Goal: Task Accomplishment & Management: Manage account settings

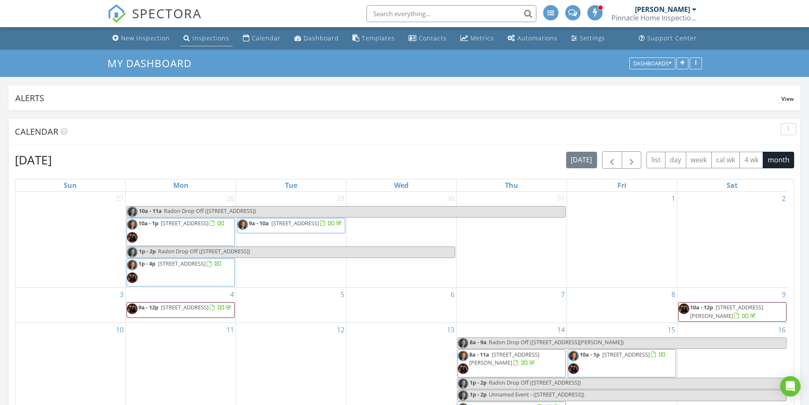
click at [200, 40] on div "Inspections" at bounding box center [210, 38] width 37 height 8
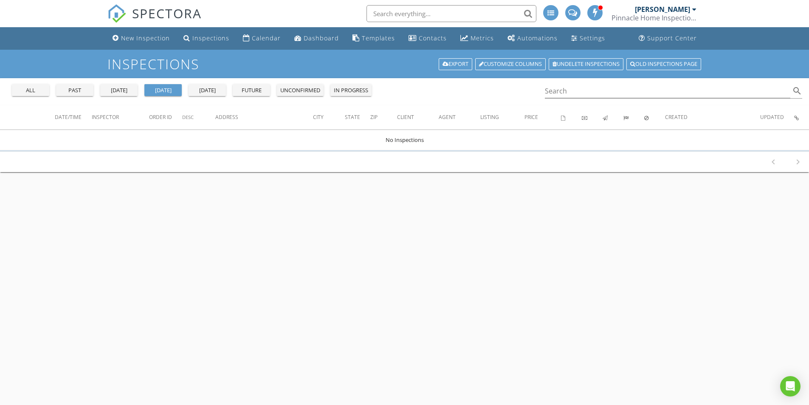
click at [67, 90] on div "past" at bounding box center [74, 90] width 31 height 8
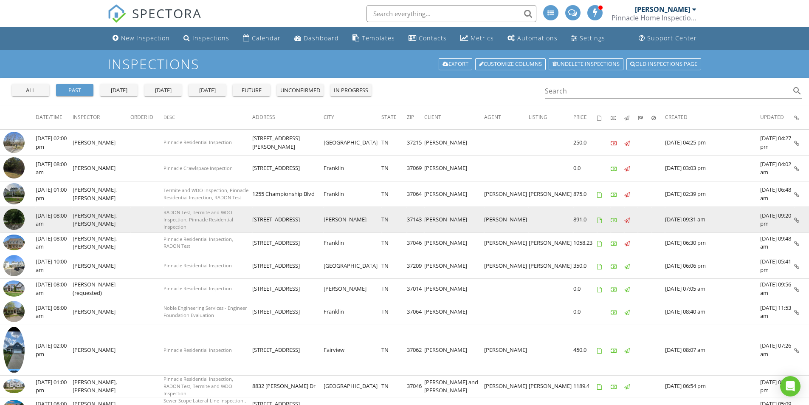
click at [17, 219] on img at bounding box center [13, 218] width 21 height 21
click at [15, 222] on img at bounding box center [13, 218] width 21 height 21
click at [15, 216] on img at bounding box center [13, 218] width 21 height 21
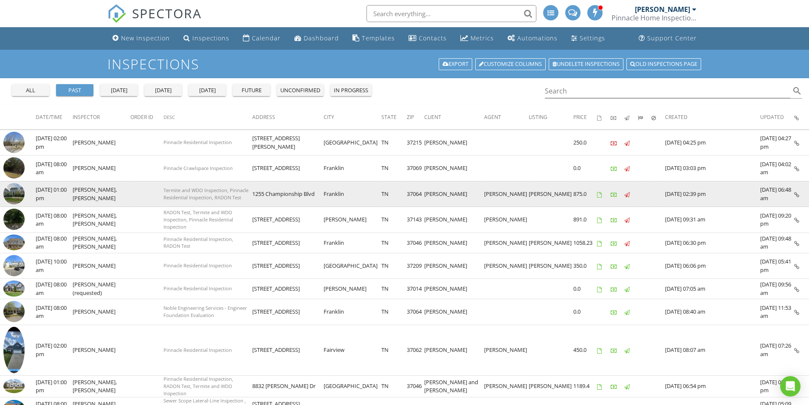
click at [17, 194] on img at bounding box center [13, 193] width 21 height 21
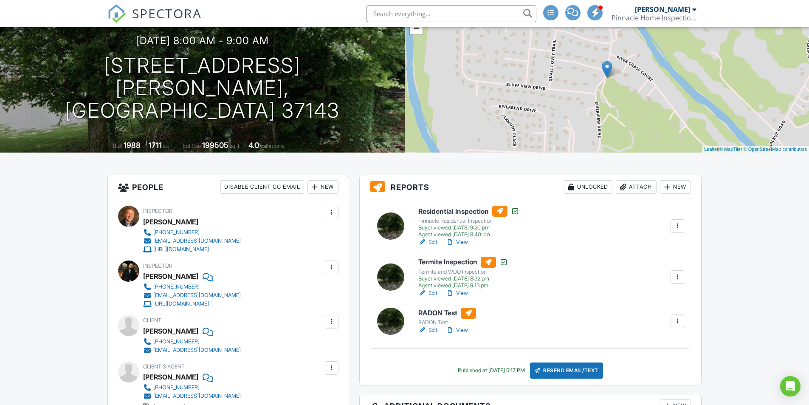
scroll to position [85, 0]
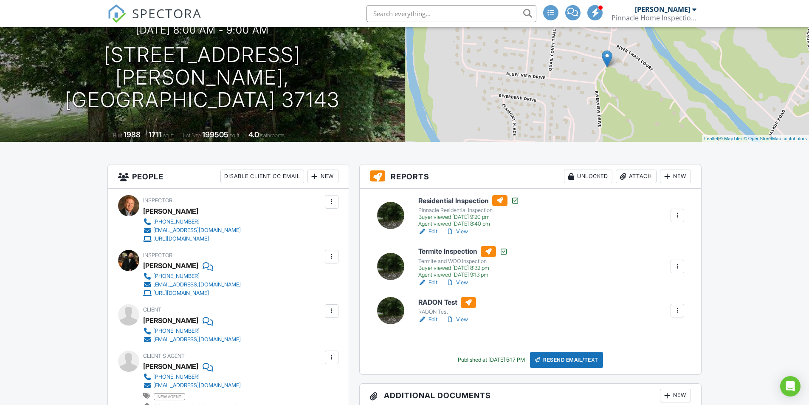
click at [436, 318] on link "Edit" at bounding box center [427, 319] width 19 height 8
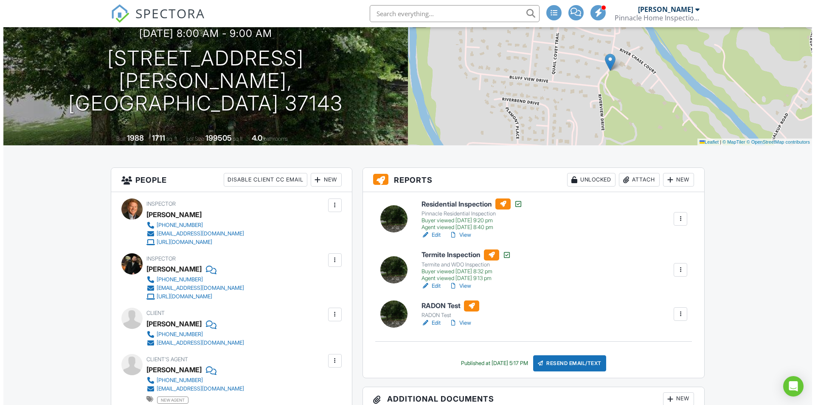
scroll to position [127, 0]
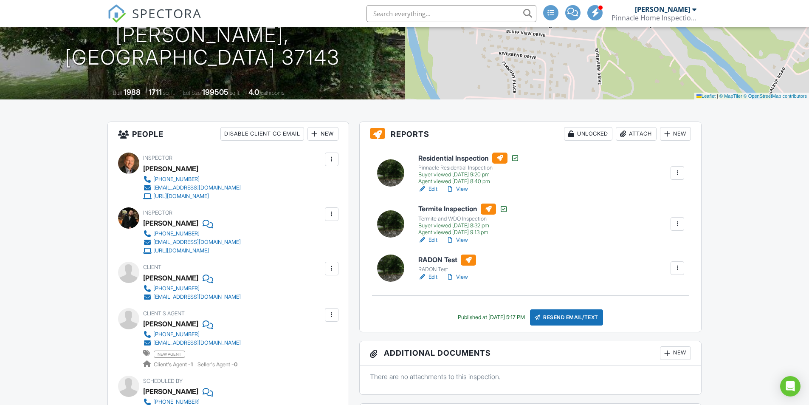
click at [634, 131] on div "Attach" at bounding box center [635, 134] width 41 height 14
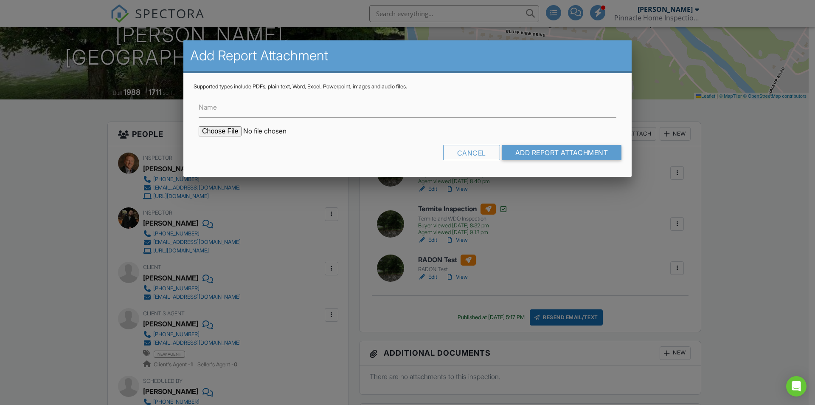
click at [225, 130] on input "file" at bounding box center [271, 131] width 144 height 10
type input "C:\fakepath\5546 Riverview Dr..pdf"
click at [287, 110] on input "Name" at bounding box center [408, 107] width 418 height 21
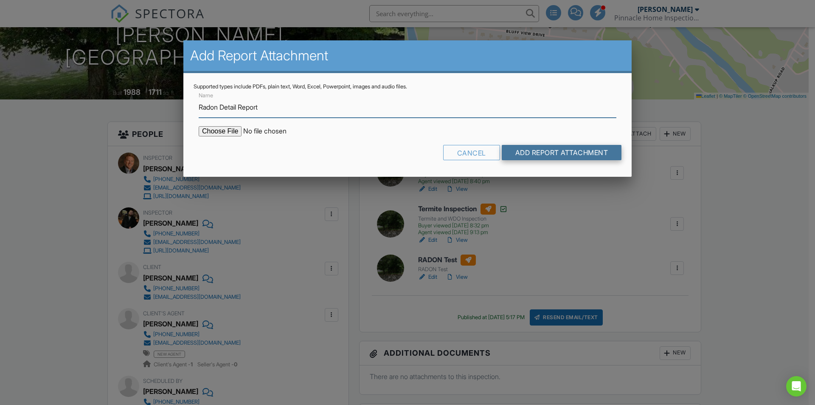
type input "Radon Detail Report"
click at [538, 152] on input "Add Report Attachment" at bounding box center [562, 152] width 120 height 15
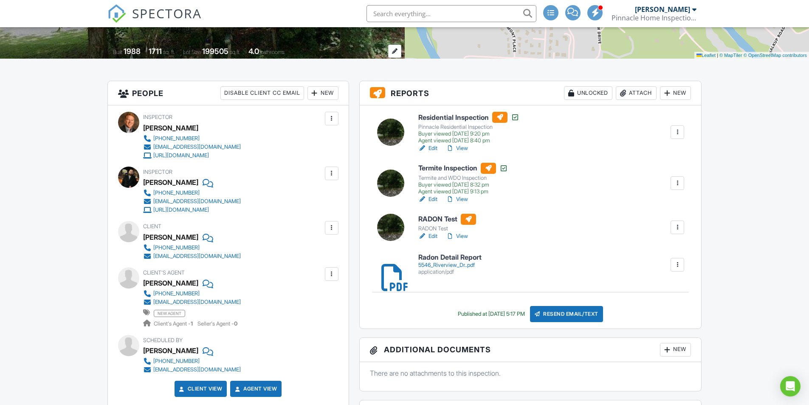
scroll to position [170, 0]
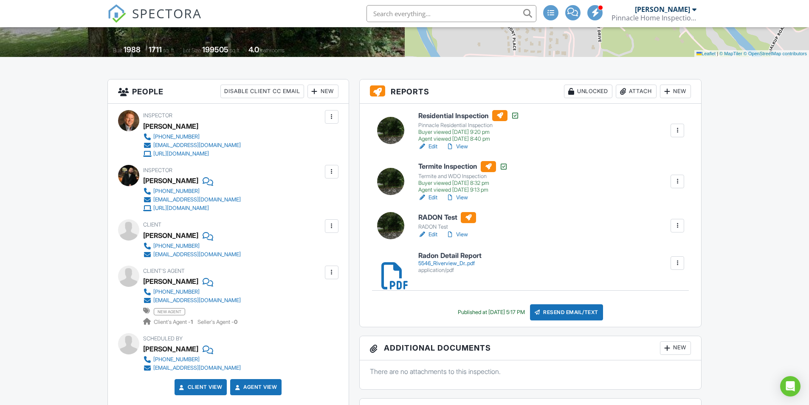
click at [674, 261] on div at bounding box center [677, 263] width 8 height 8
click at [604, 254] on div "Radon Detail Report 5546_Riverview_Dr..pdf application/pdf Delete" at bounding box center [551, 263] width 276 height 22
click at [434, 234] on link "Edit" at bounding box center [427, 234] width 19 height 8
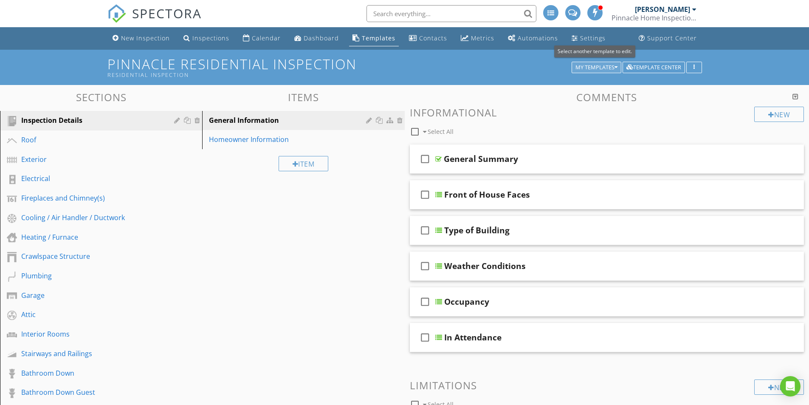
click at [590, 68] on div "My Templates" at bounding box center [596, 68] width 42 height 6
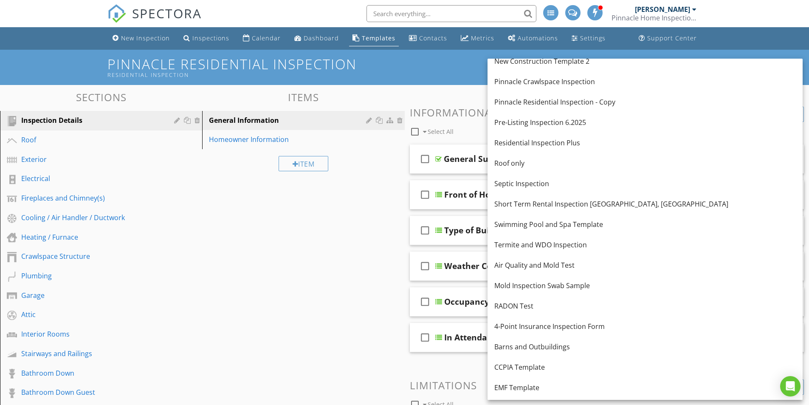
scroll to position [212, 0]
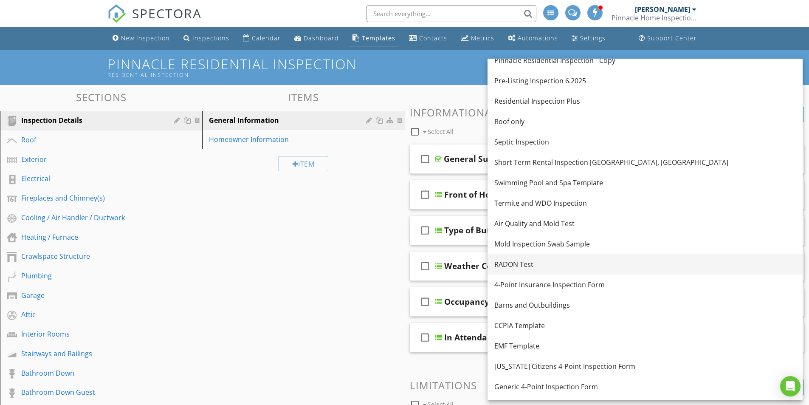
click at [513, 261] on div "RADON Test" at bounding box center [644, 264] width 301 height 10
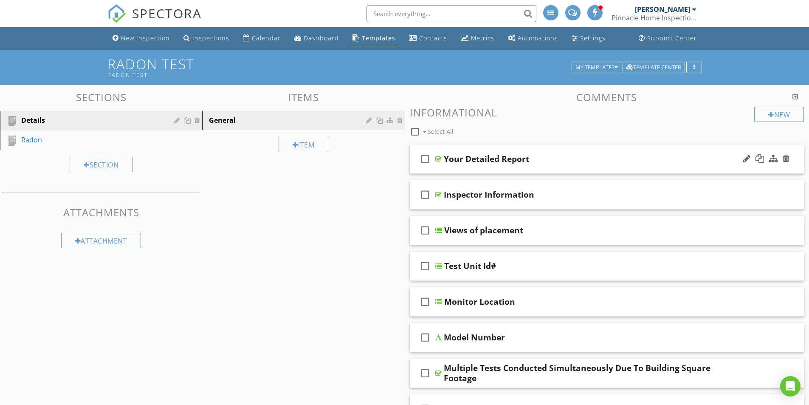
click at [606, 157] on div "Your Detailed Report" at bounding box center [585, 159] width 283 height 10
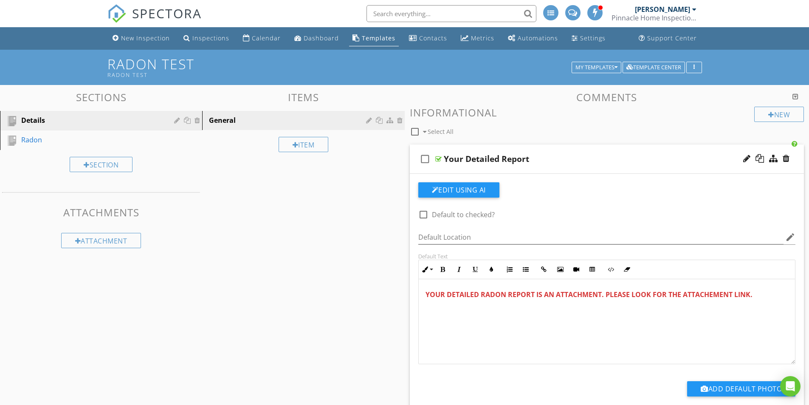
click at [764, 293] on p "YOUR DETAILED RADON REPORT IS AN ATTACHMENT. PLEASE LOOK FOR THE ATTACHEMENT LI…" at bounding box center [606, 294] width 363 height 10
click at [444, 310] on p "​" at bounding box center [606, 308] width 363 height 10
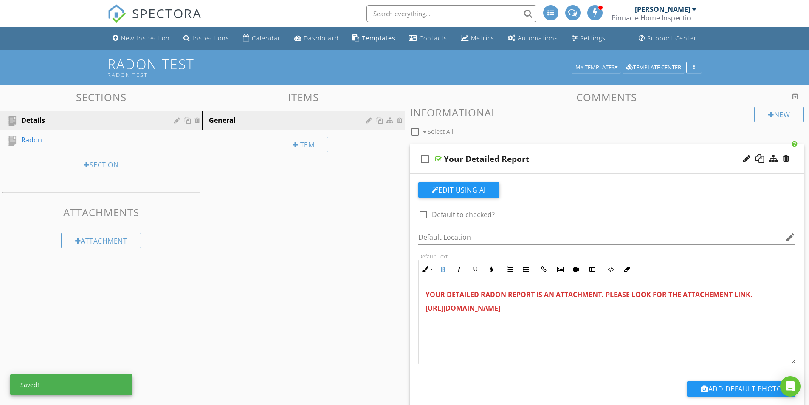
drag, startPoint x: 476, startPoint y: 316, endPoint x: 403, endPoint y: 308, distance: 73.5
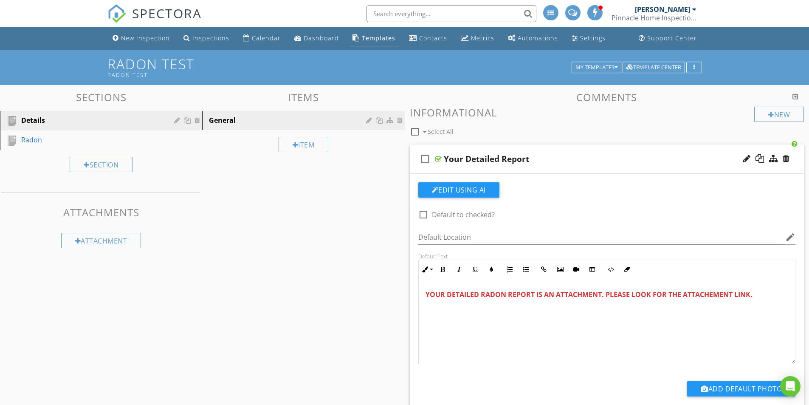
click at [435, 308] on p at bounding box center [606, 308] width 363 height 10
click at [422, 214] on div at bounding box center [423, 214] width 14 height 14
checkbox input "true"
click at [599, 155] on div "Your Detailed Report" at bounding box center [585, 159] width 283 height 10
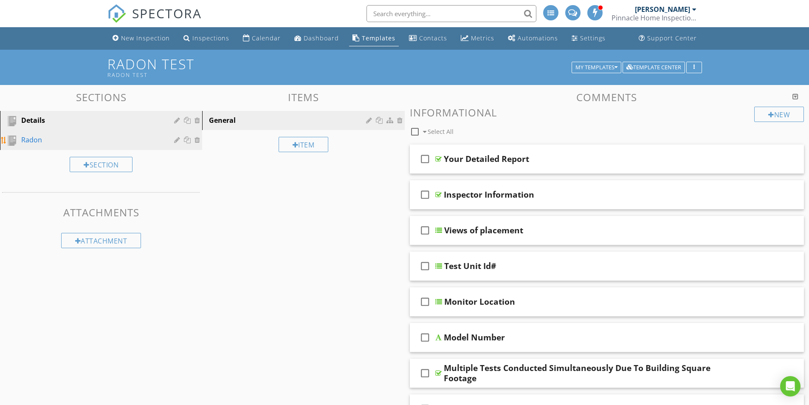
click at [37, 141] on div "Radon" at bounding box center [91, 140] width 141 height 10
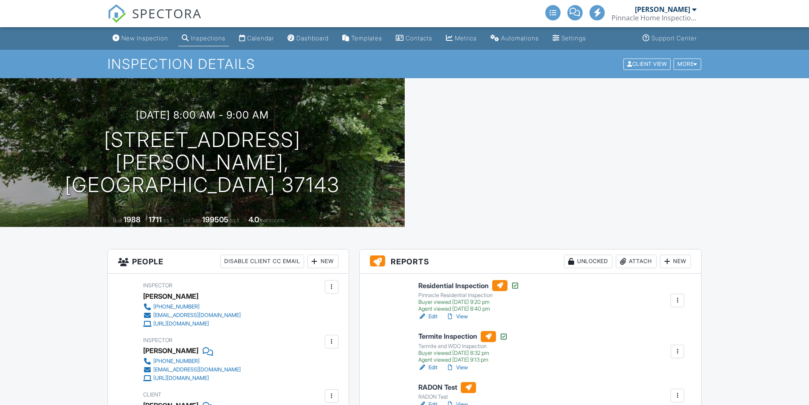
scroll to position [127, 0]
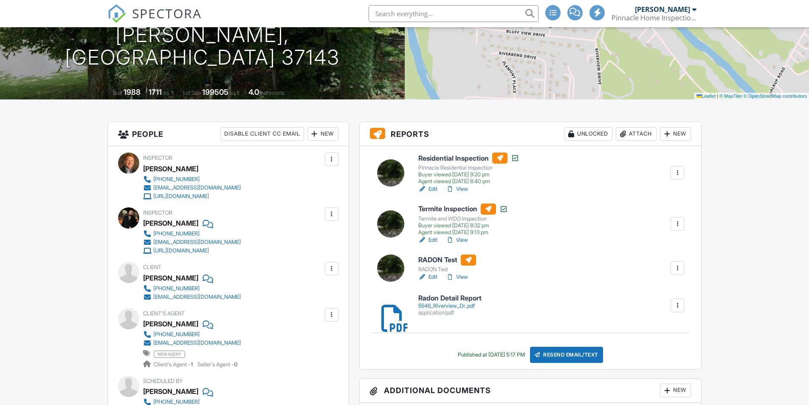
click at [436, 275] on link "Edit" at bounding box center [427, 277] width 19 height 8
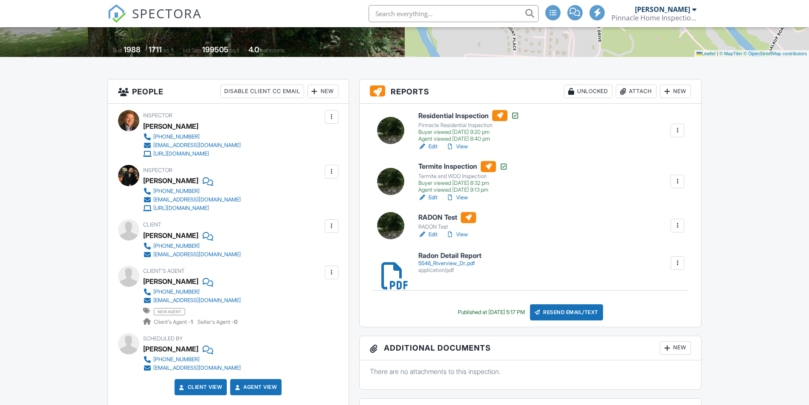
click at [679, 227] on div at bounding box center [677, 225] width 8 height 8
click at [648, 247] on link "Quick Publish" at bounding box center [655, 248] width 51 height 9
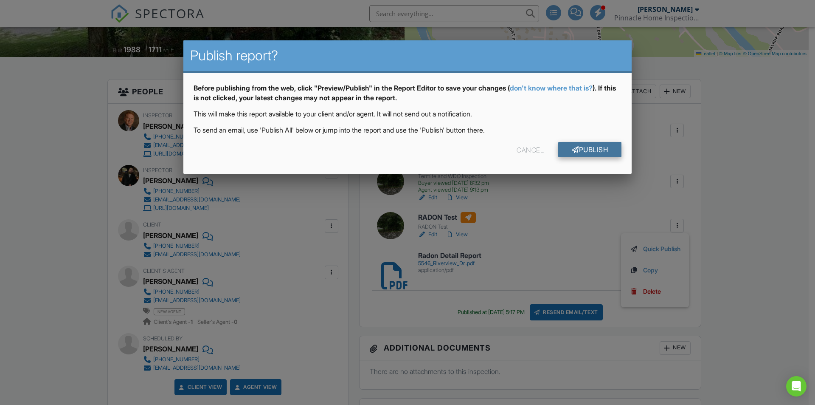
click at [583, 149] on link "Publish" at bounding box center [589, 149] width 63 height 15
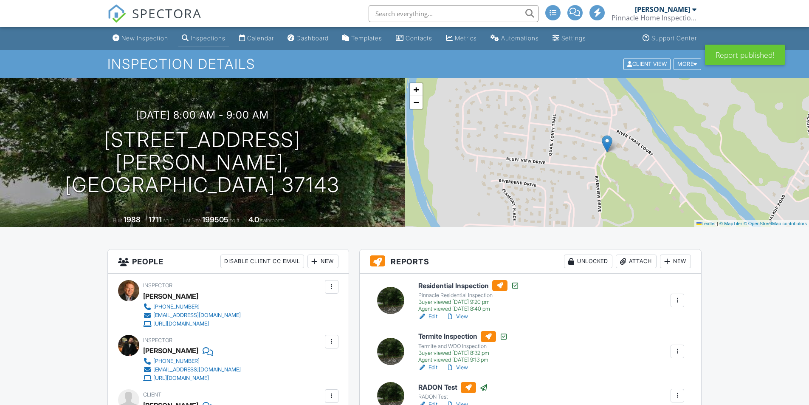
click at [434, 400] on link "Edit" at bounding box center [427, 404] width 19 height 8
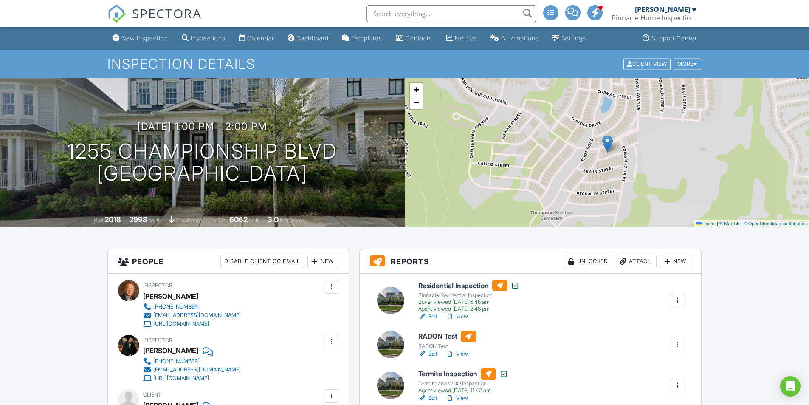
click at [205, 39] on div "Inspections" at bounding box center [208, 37] width 35 height 7
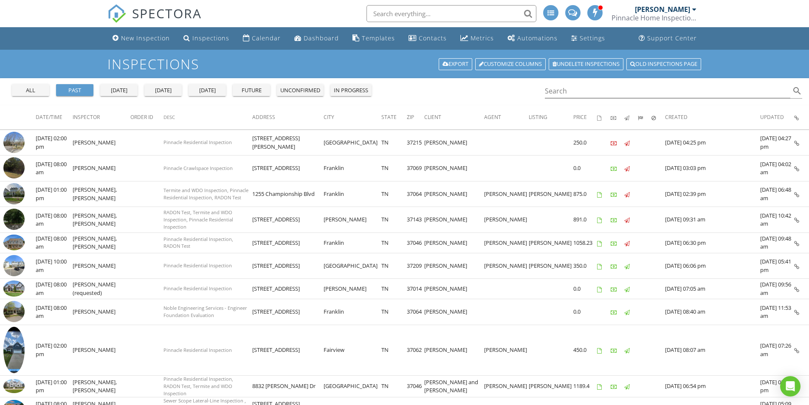
click at [303, 91] on div "unconfirmed" at bounding box center [300, 90] width 40 height 8
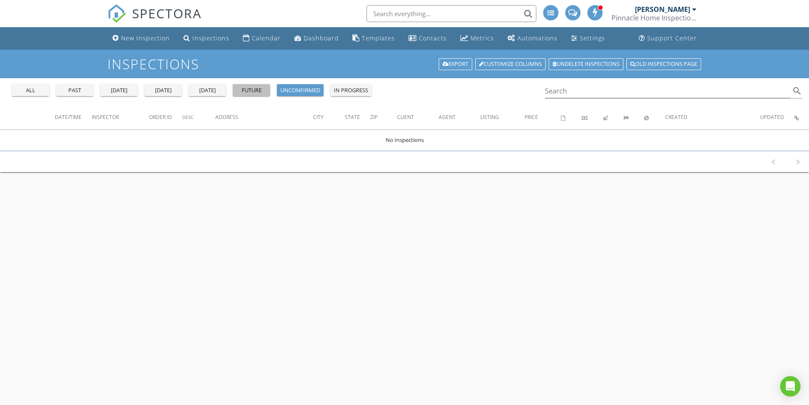
click at [253, 89] on div "future" at bounding box center [251, 90] width 31 height 8
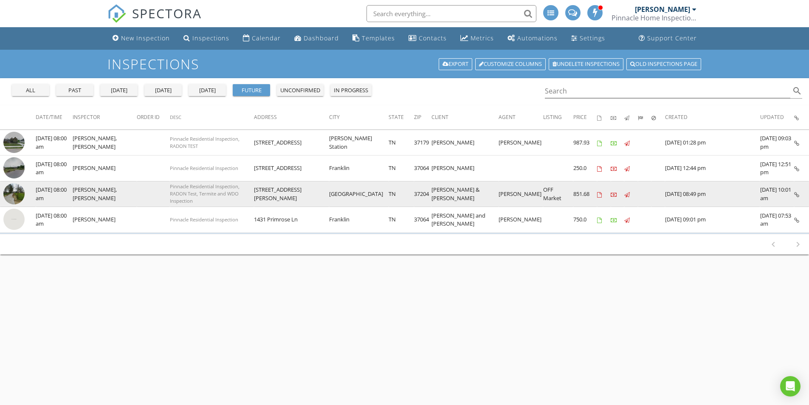
click at [15, 193] on img at bounding box center [13, 193] width 21 height 21
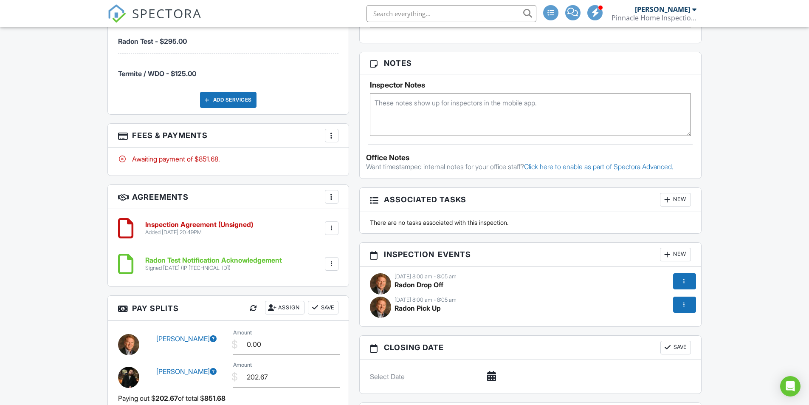
scroll to position [793, 0]
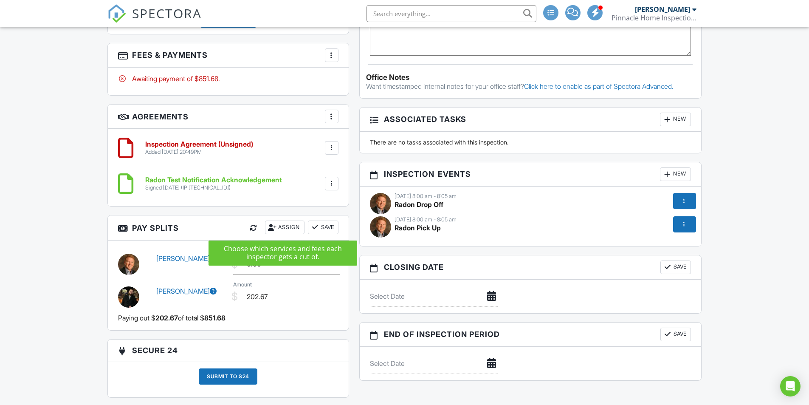
click at [276, 227] on div "Assign" at bounding box center [284, 227] width 39 height 14
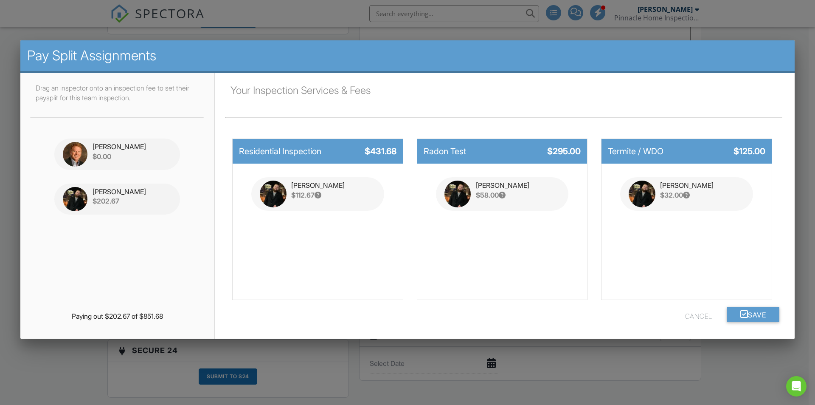
click at [728, 366] on div at bounding box center [407, 211] width 815 height 506
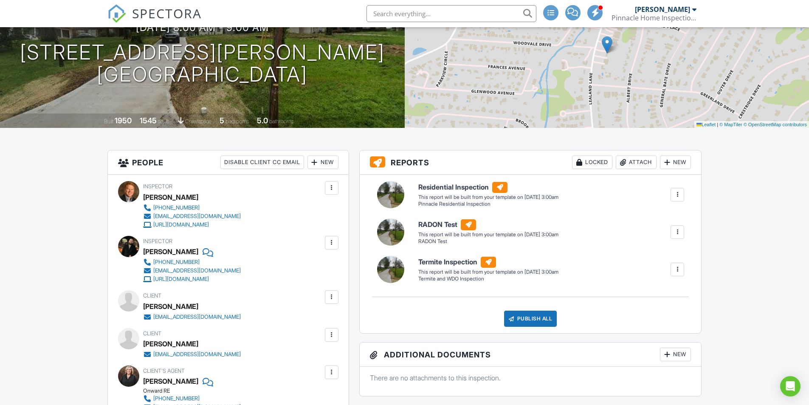
scroll to position [0, 0]
